Goal: Task Accomplishment & Management: Use online tool/utility

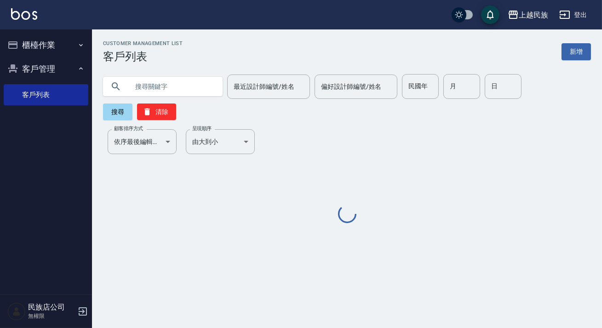
click at [190, 82] on input "text" at bounding box center [172, 86] width 86 height 25
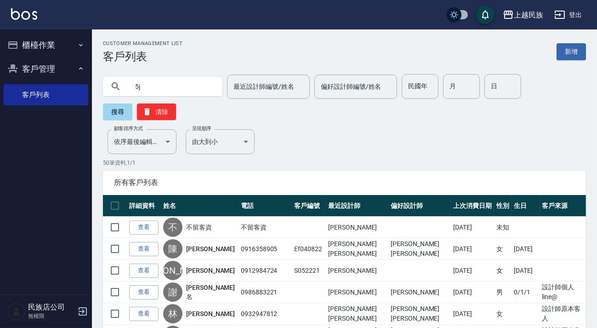
type input "5"
type input "[PERSON_NAME]"
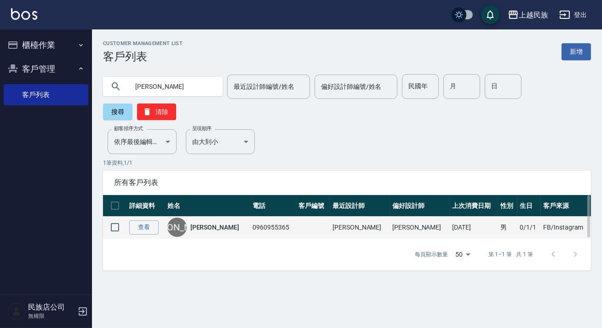
click at [209, 227] on link "[PERSON_NAME]" at bounding box center [214, 226] width 49 height 9
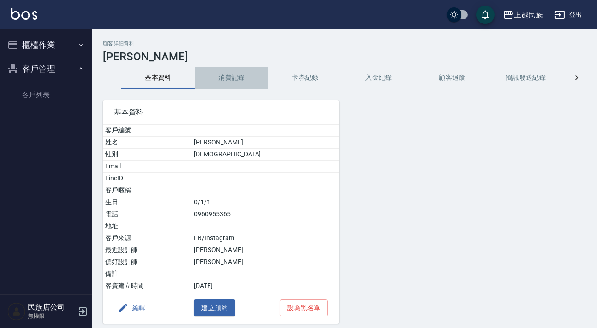
click at [229, 71] on button "消費記錄" at bounding box center [232, 78] width 74 height 22
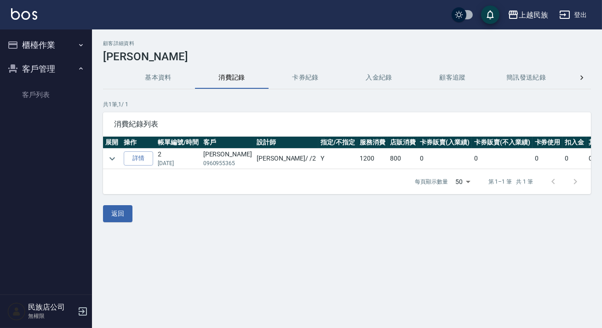
click at [171, 74] on button "基本資料" at bounding box center [158, 78] width 74 height 22
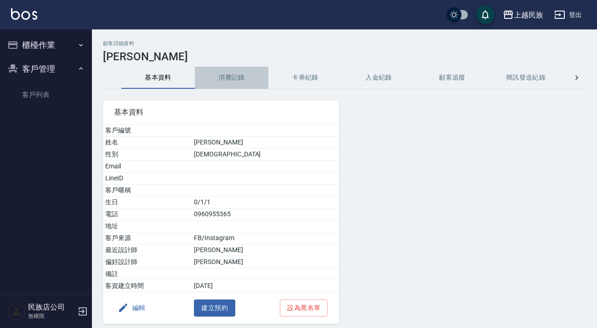
click at [243, 80] on button "消費記錄" at bounding box center [232, 78] width 74 height 22
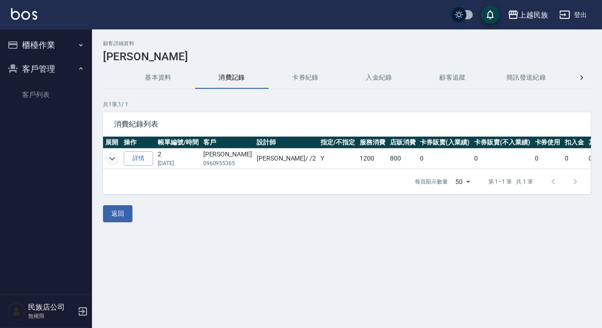
click at [115, 156] on icon "expand row" at bounding box center [112, 158] width 11 height 11
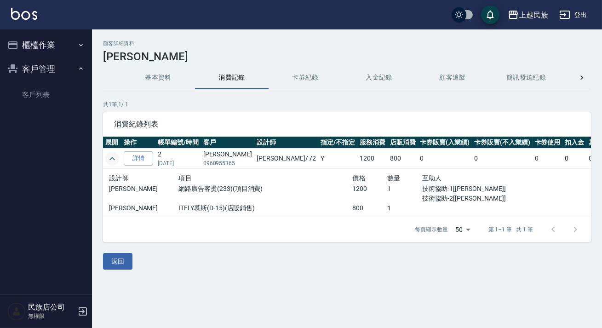
click at [29, 15] on img at bounding box center [24, 13] width 26 height 11
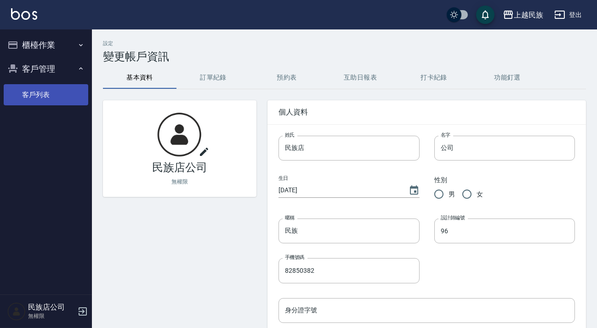
click at [9, 99] on link "客戶列表" at bounding box center [46, 94] width 85 height 21
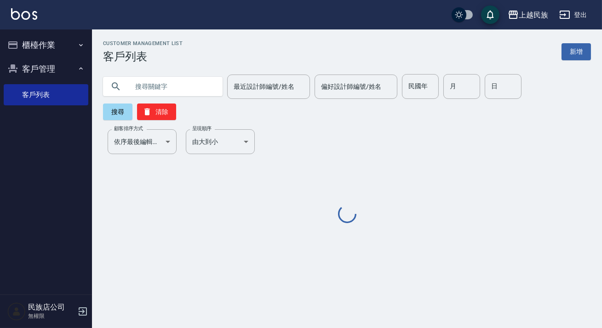
click at [198, 90] on input "text" at bounding box center [172, 86] width 86 height 25
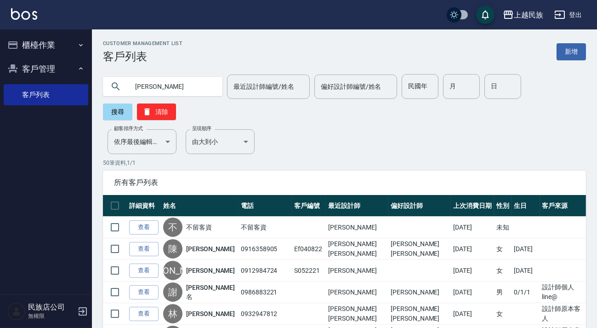
type input "[PERSON_NAME]"
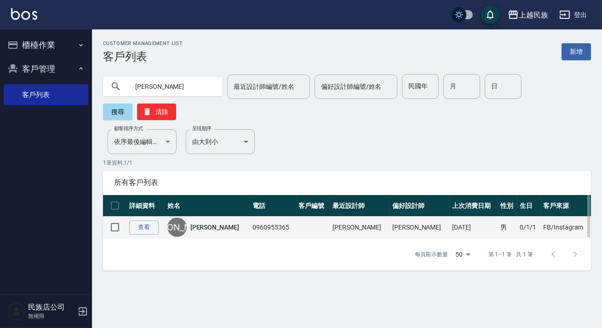
click at [207, 227] on link "[PERSON_NAME]" at bounding box center [214, 226] width 49 height 9
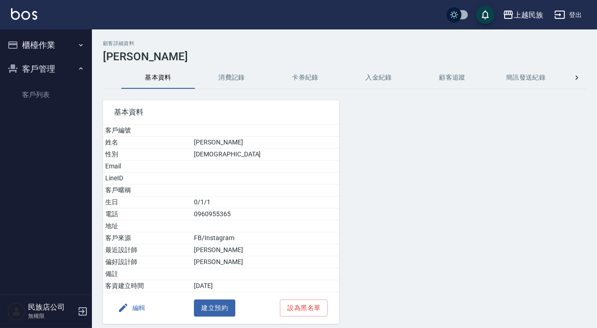
click at [235, 83] on button "消費記錄" at bounding box center [232, 78] width 74 height 22
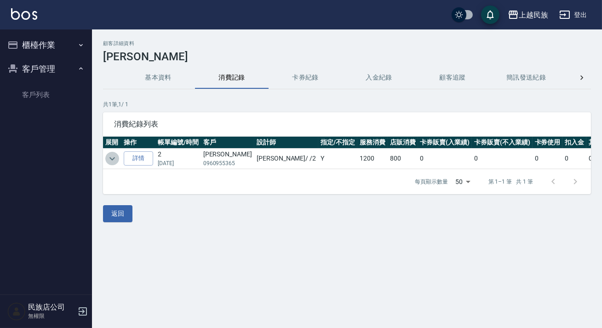
click at [108, 156] on icon "expand row" at bounding box center [112, 158] width 11 height 11
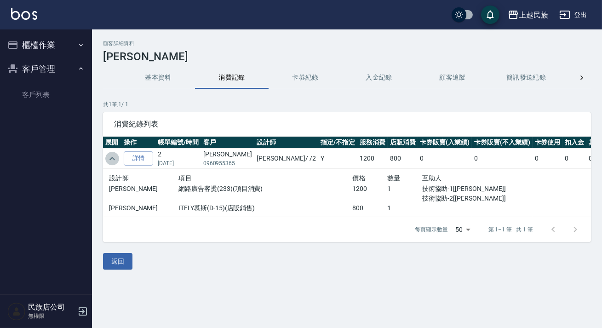
click at [110, 160] on icon "expand row" at bounding box center [112, 158] width 11 height 11
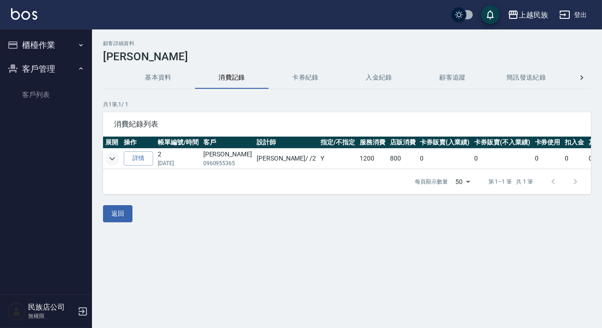
click at [301, 77] on button "卡券紀錄" at bounding box center [305, 78] width 74 height 22
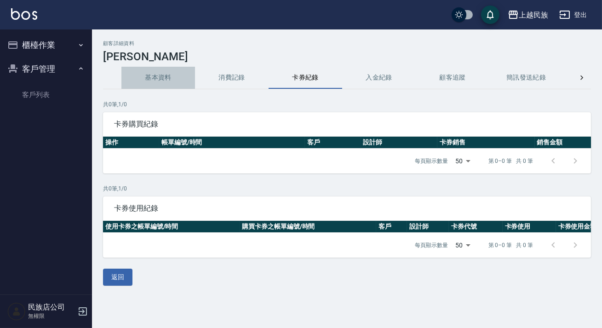
click at [161, 83] on button "基本資料" at bounding box center [158, 78] width 74 height 22
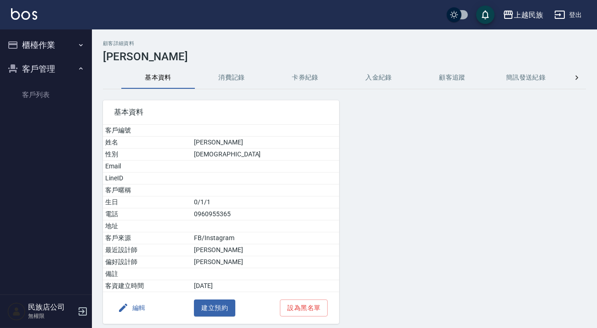
click at [37, 48] on button "櫃檯作業" at bounding box center [46, 45] width 85 height 24
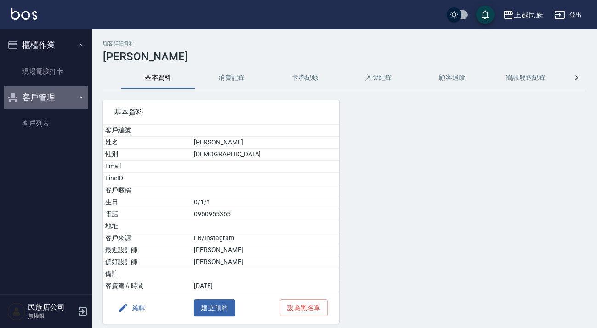
click at [49, 103] on button "客戶管理" at bounding box center [46, 98] width 85 height 24
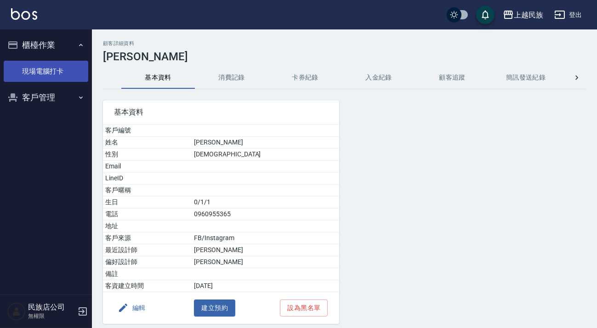
click at [46, 75] on link "現場電腦打卡" at bounding box center [46, 71] width 85 height 21
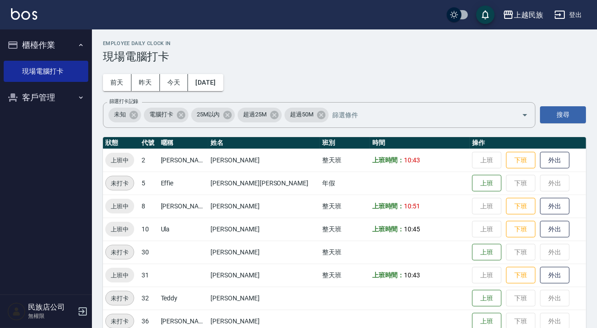
scroll to position [16, 0]
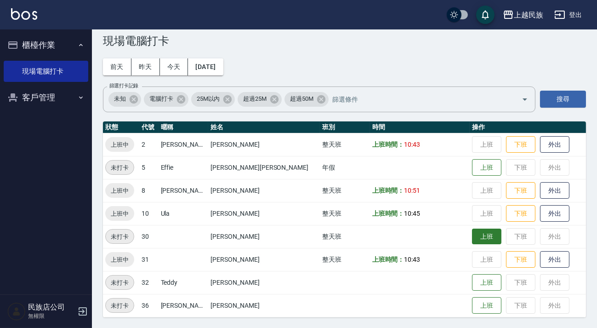
click at [472, 233] on button "上班" at bounding box center [486, 236] width 29 height 16
